Goal: Task Accomplishment & Management: Use online tool/utility

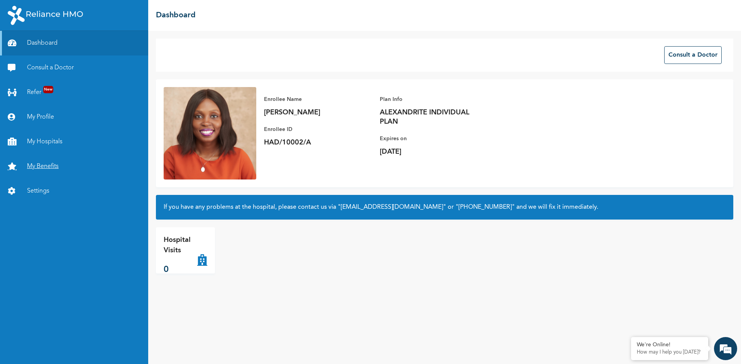
click at [28, 160] on link "My Benefits" at bounding box center [74, 166] width 148 height 25
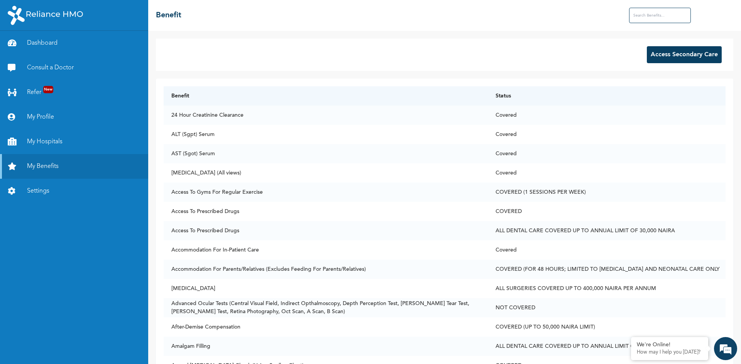
click at [659, 52] on button "Access Secondary Care" at bounding box center [683, 54] width 75 height 17
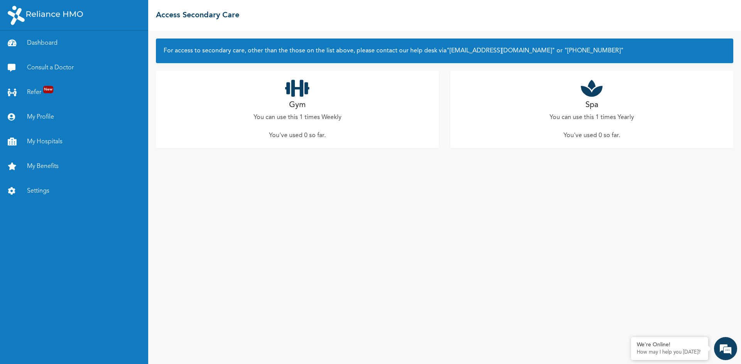
click at [408, 86] on div "Gym You can use this 1 times Weekly You've used 0 so far ." at bounding box center [297, 109] width 283 height 77
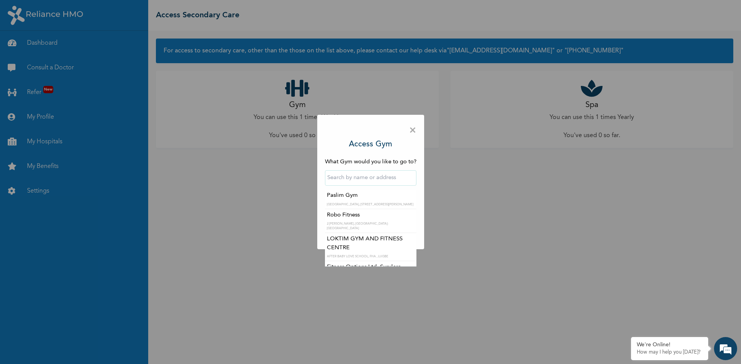
click at [403, 178] on input "text" at bounding box center [370, 177] width 91 height 15
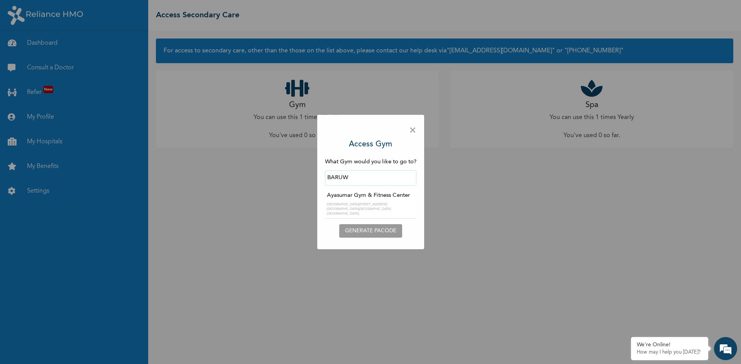
type input "Ayasumar Gym & Fitness Center"
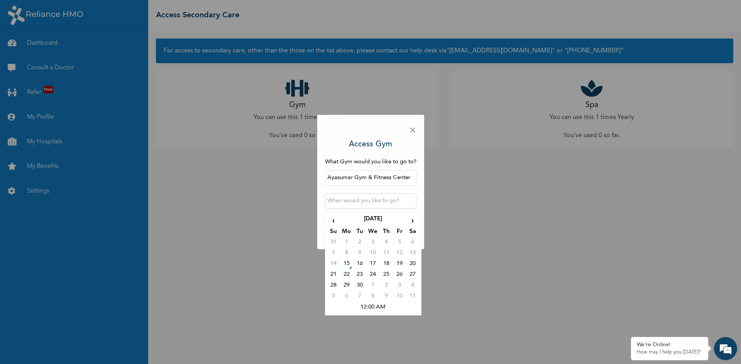
click at [343, 202] on input "text" at bounding box center [370, 201] width 91 height 15
click at [344, 267] on td "15" at bounding box center [346, 265] width 13 height 11
type input "2025-09-15 12:00 AM"
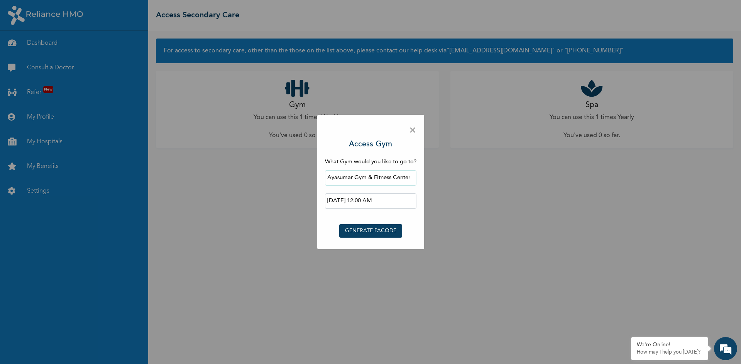
click at [350, 230] on button "GENERATE PACODE" at bounding box center [370, 230] width 63 height 13
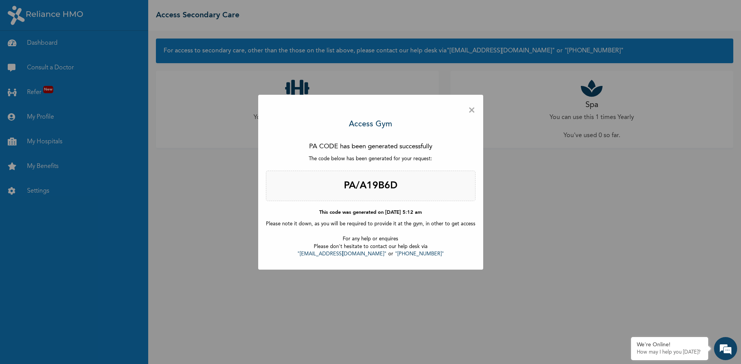
click at [471, 113] on span "×" at bounding box center [471, 111] width 7 height 16
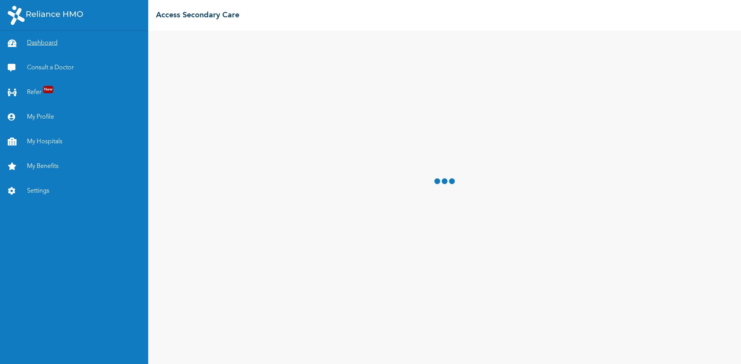
click at [36, 42] on link "Dashboard" at bounding box center [74, 43] width 148 height 25
